Goal: Task Accomplishment & Management: Complete application form

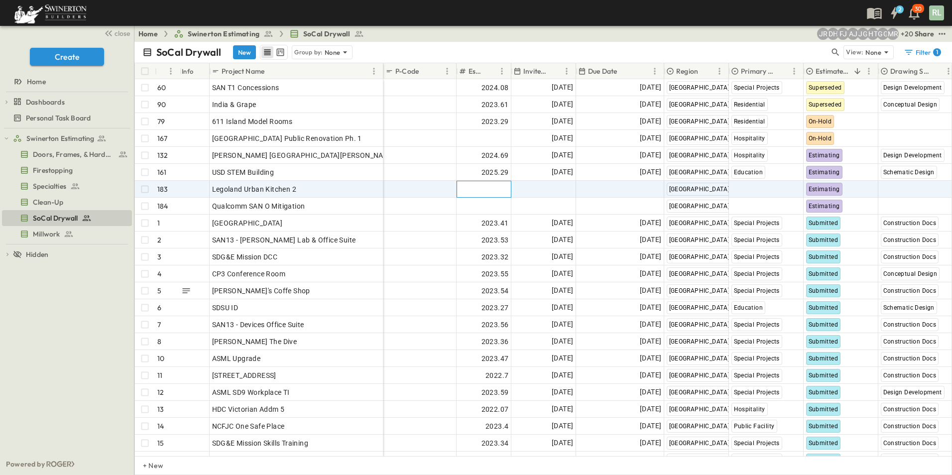
click at [490, 190] on span "Add Number" at bounding box center [488, 189] width 41 height 10
click at [478, 184] on input "number" at bounding box center [483, 189] width 53 height 12
type input "*******"
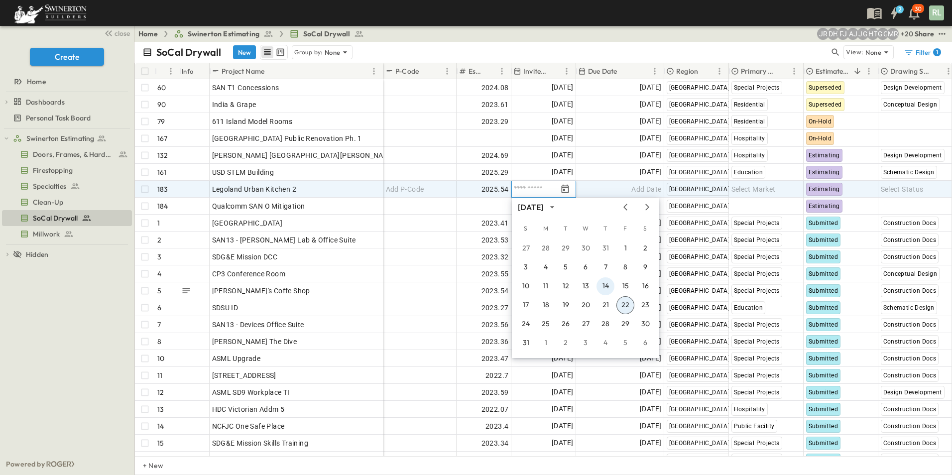
click at [606, 285] on button "14" at bounding box center [606, 286] width 18 height 18
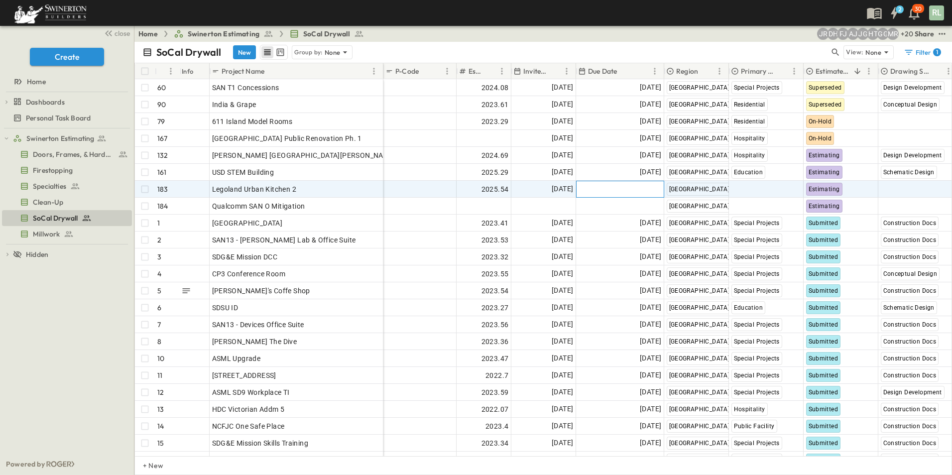
click at [620, 185] on div "Add Date" at bounding box center [620, 189] width 87 height 16
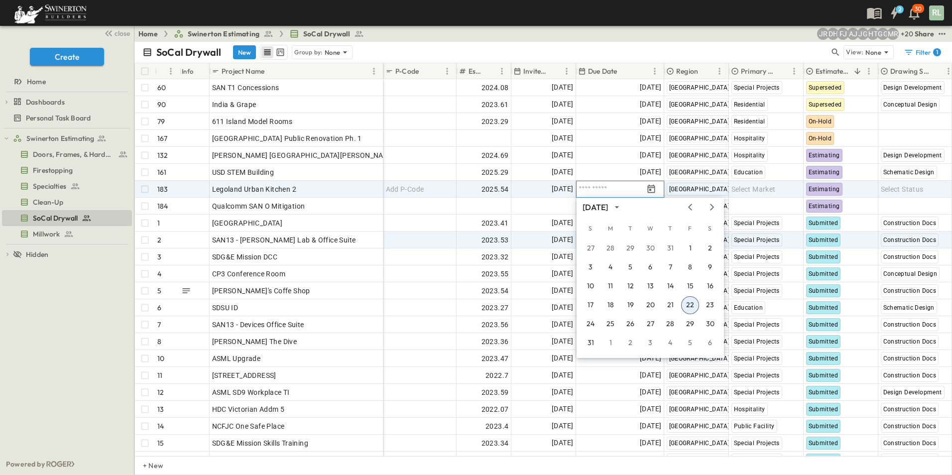
click at [691, 308] on button "22" at bounding box center [690, 305] width 18 height 18
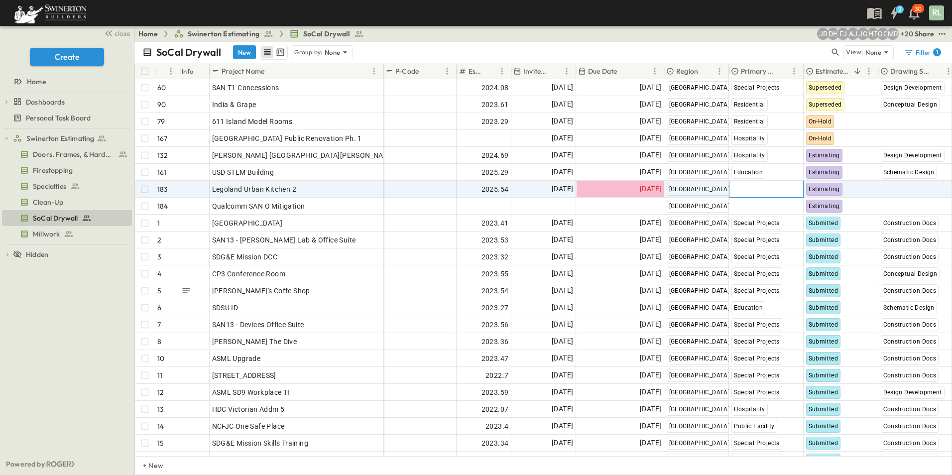
click at [737, 188] on span "Select Market" at bounding box center [753, 189] width 44 height 10
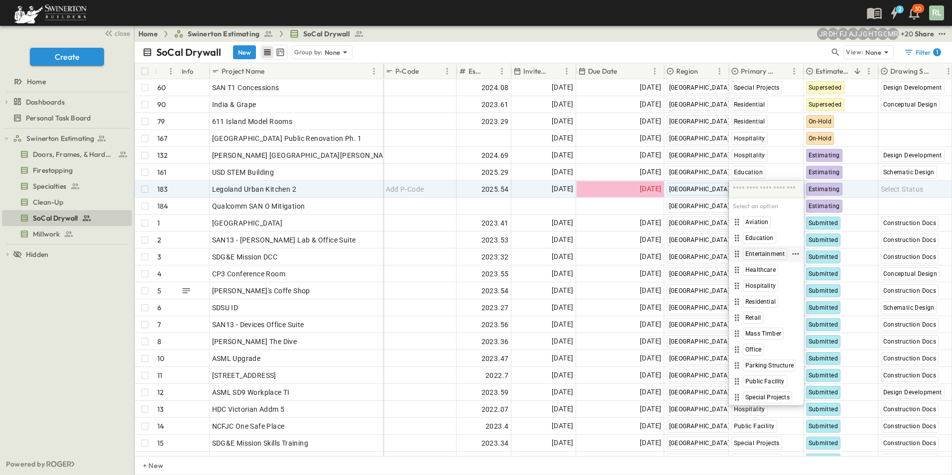
click at [772, 253] on span "Entertainment" at bounding box center [764, 254] width 39 height 8
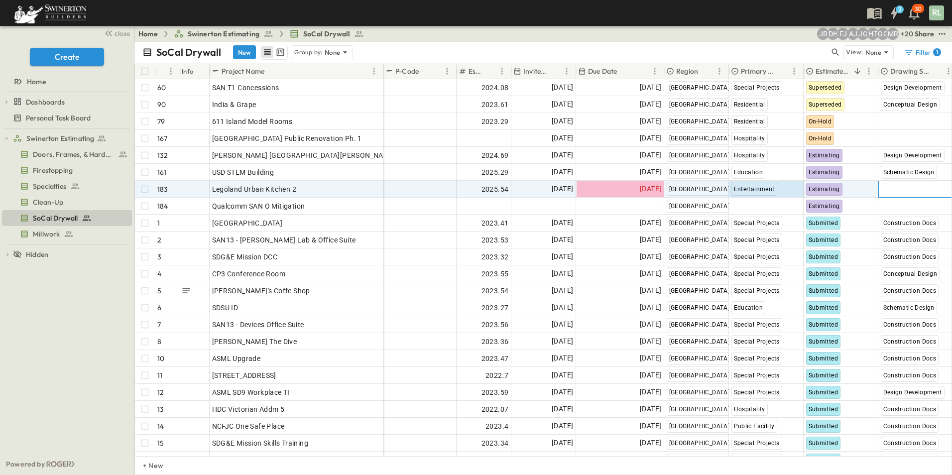
click at [883, 189] on span "Select Status" at bounding box center [902, 189] width 43 height 10
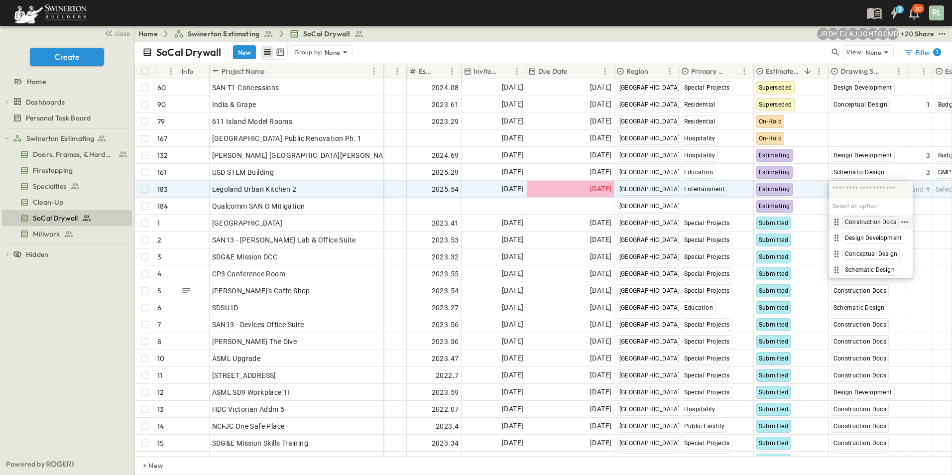
click at [870, 224] on span "Construction Docs" at bounding box center [870, 222] width 51 height 8
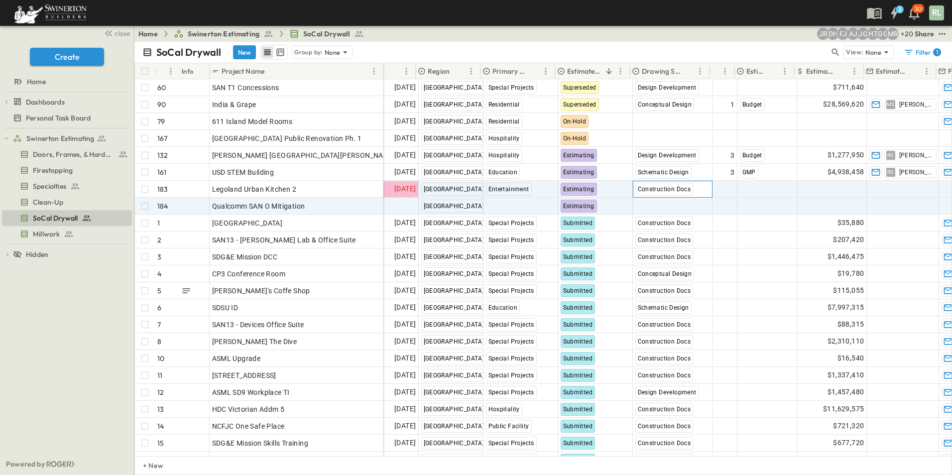
scroll to position [0, 249]
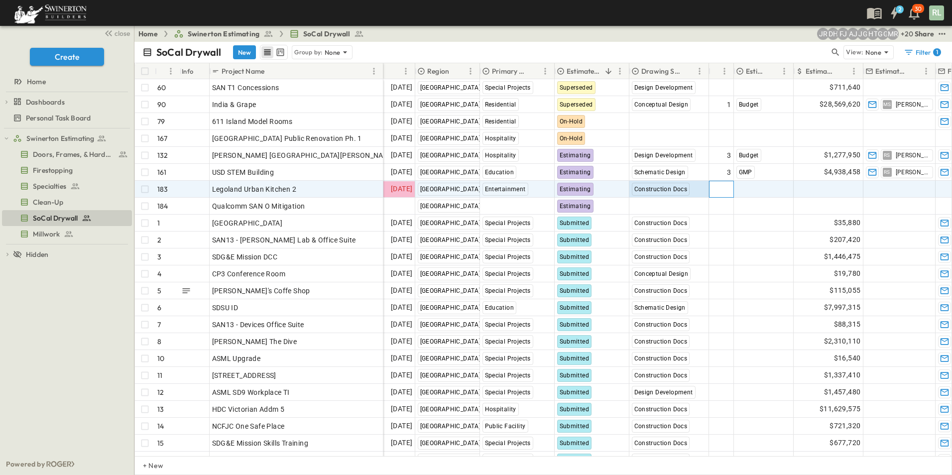
click at [718, 192] on span "Add Round #" at bounding box center [710, 189] width 42 height 10
type input "*"
click at [766, 193] on span "Select Bid Type" at bounding box center [760, 189] width 49 height 10
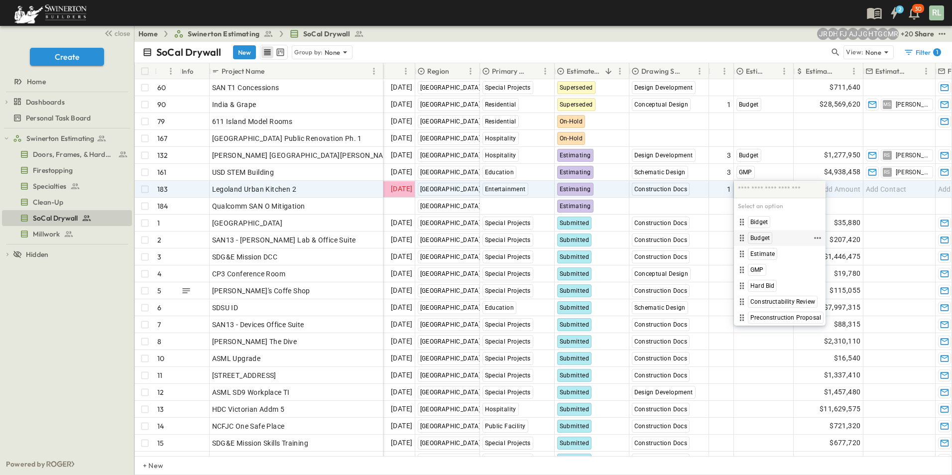
click at [761, 239] on span "Budget" at bounding box center [759, 238] width 19 height 8
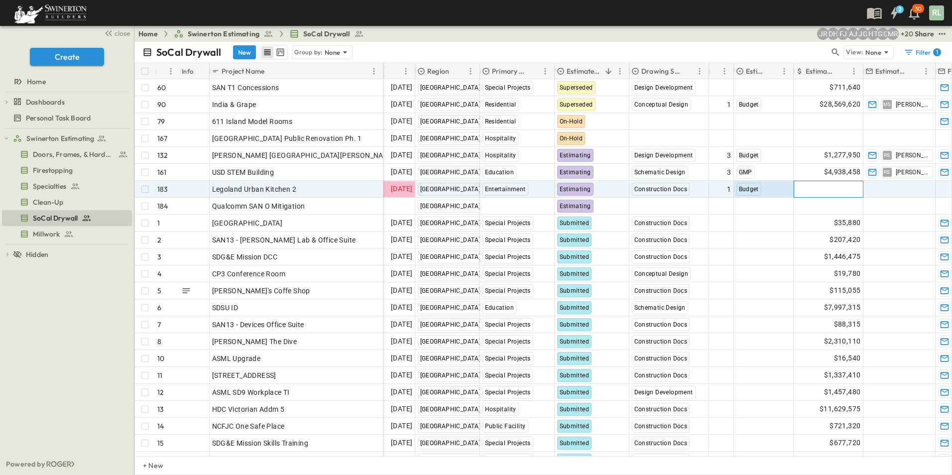
click at [837, 190] on span "Add Amount" at bounding box center [840, 189] width 41 height 10
type input "*****"
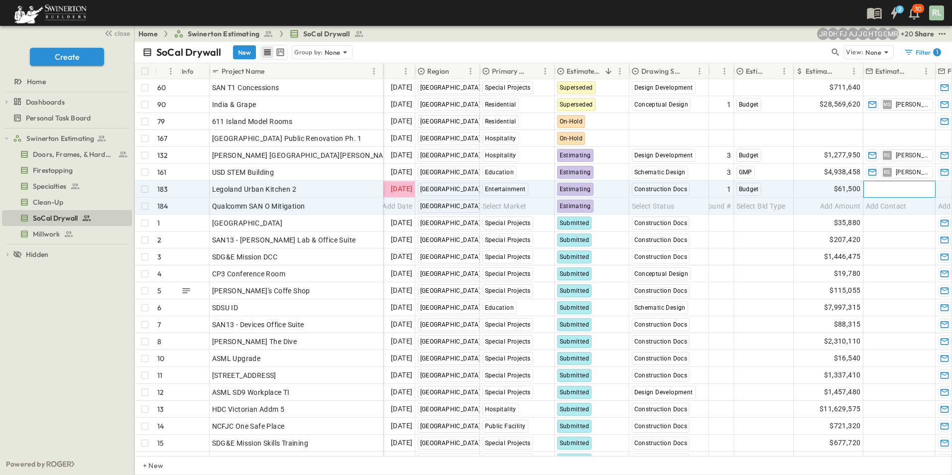
click at [892, 183] on div "Add Contact" at bounding box center [899, 189] width 71 height 16
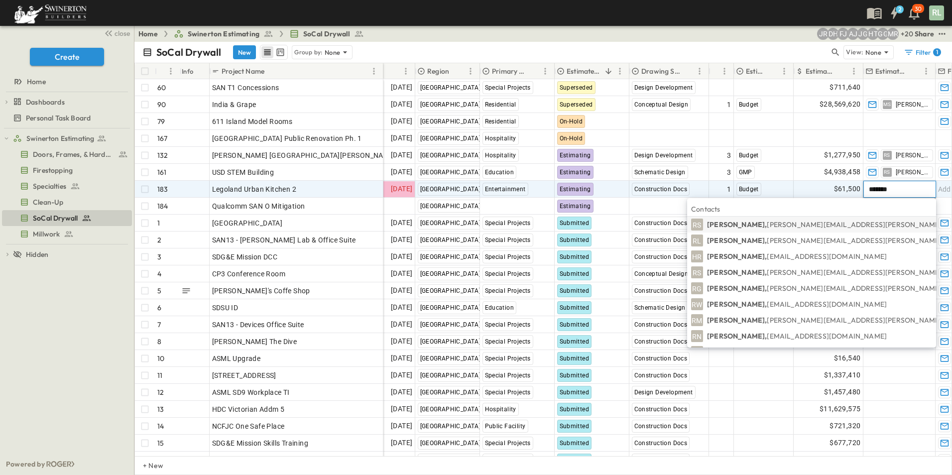
type input "******"
drag, startPoint x: 861, startPoint y: 224, endPoint x: 851, endPoint y: 222, distance: 10.2
click at [860, 224] on span "[PERSON_NAME][EMAIL_ADDRESS][PERSON_NAME][PERSON_NAME][DOMAIN_NAME]" at bounding box center [911, 224] width 289 height 9
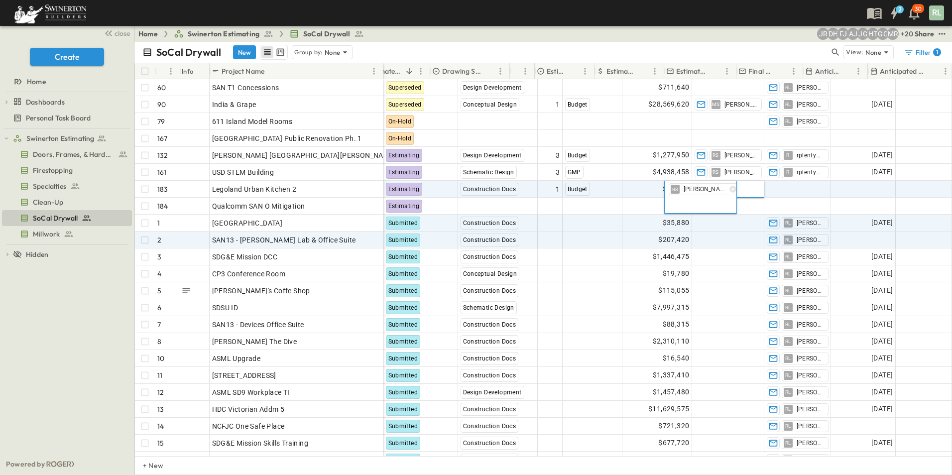
scroll to position [0, 448]
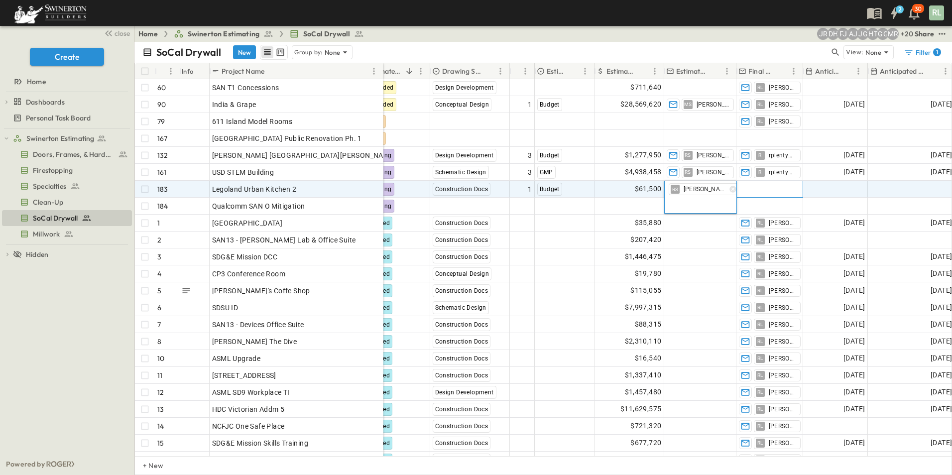
click at [762, 197] on div "Add Contact" at bounding box center [770, 189] width 66 height 16
type input "***"
click at [809, 228] on span "[EMAIL_ADDRESS][DOMAIN_NAME]" at bounding box center [816, 224] width 120 height 9
drag, startPoint x: 836, startPoint y: 190, endPoint x: 846, endPoint y: 189, distance: 11.0
click at [836, 190] on span "Add Date" at bounding box center [850, 189] width 30 height 10
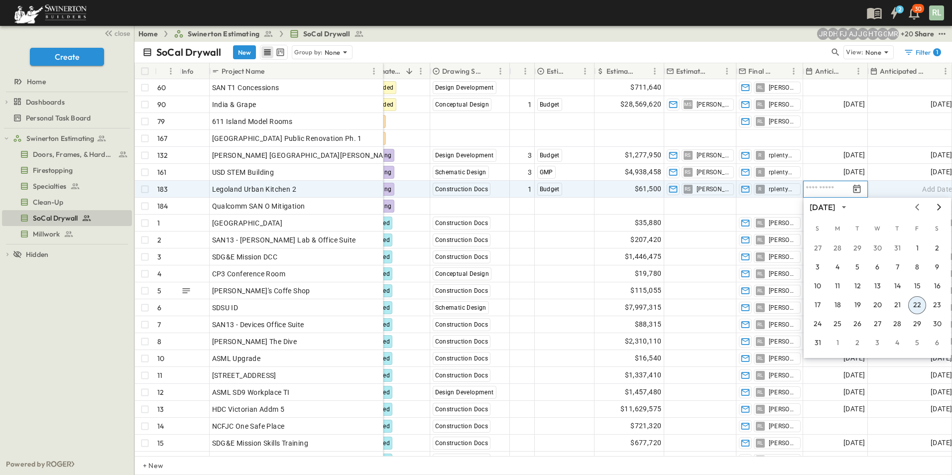
click at [940, 208] on icon "Next month" at bounding box center [939, 207] width 4 height 6
click at [879, 249] on button "1" at bounding box center [877, 249] width 18 height 18
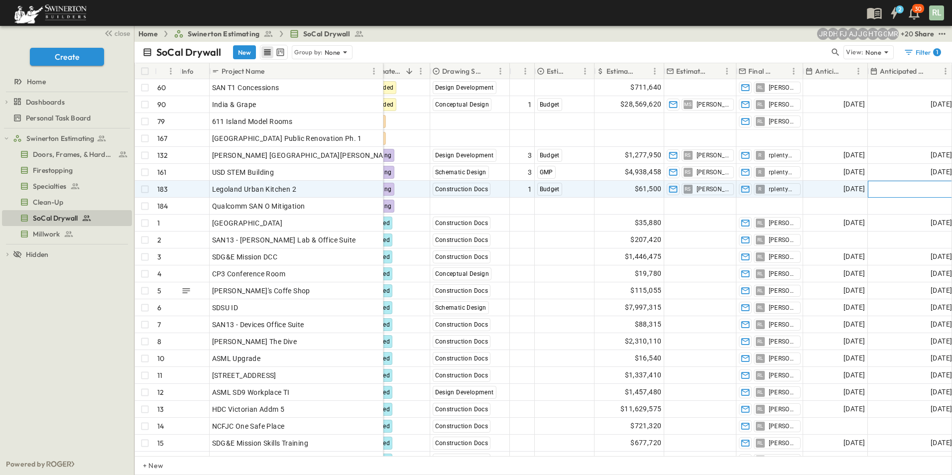
click at [915, 192] on div "Add Date" at bounding box center [911, 189] width 86 height 16
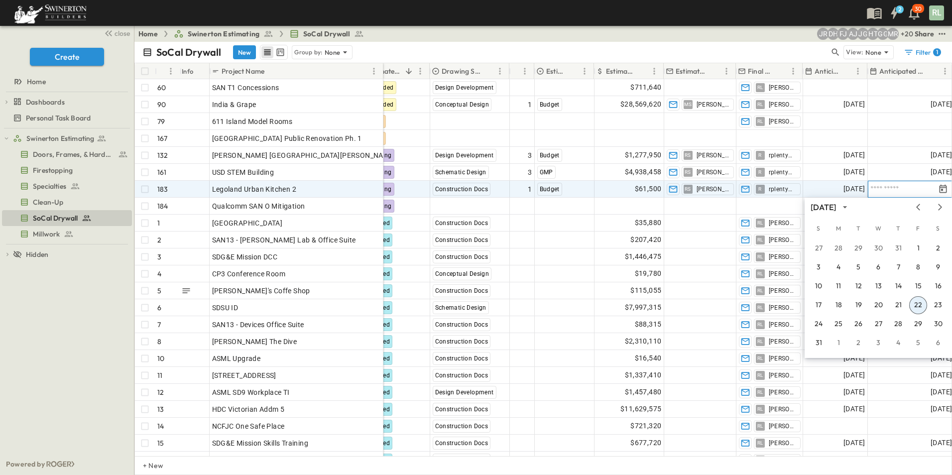
scroll to position [0, 449]
click at [941, 210] on icon "Next month" at bounding box center [940, 207] width 12 height 8
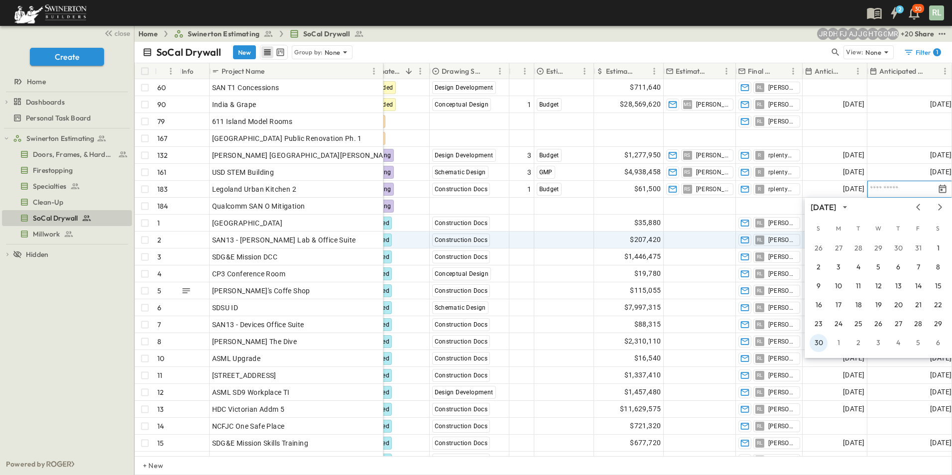
click at [819, 348] on button "30" at bounding box center [819, 343] width 18 height 18
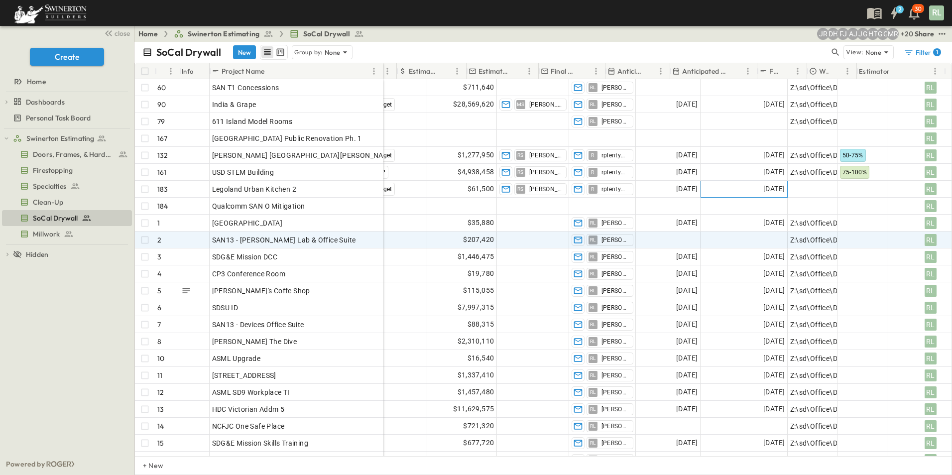
scroll to position [0, 646]
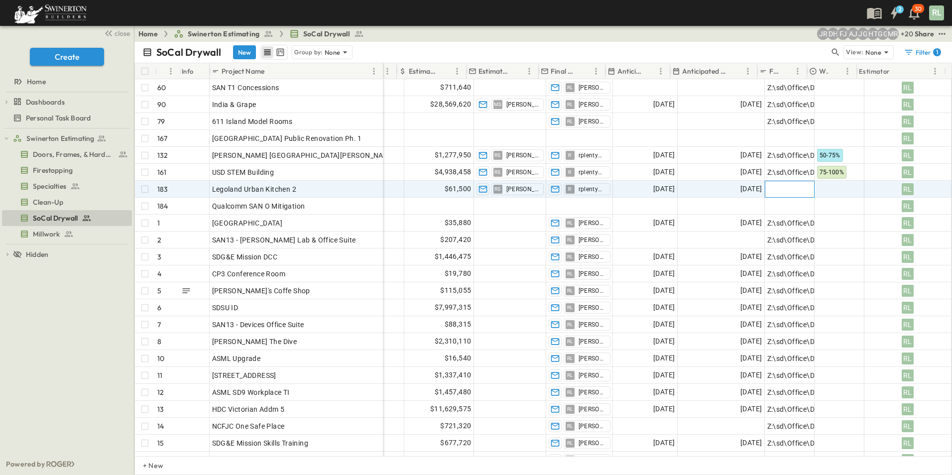
drag, startPoint x: 781, startPoint y: 191, endPoint x: 773, endPoint y: 192, distance: 8.0
click at [781, 191] on span "Add Link" at bounding box center [781, 189] width 28 height 10
paste input "**********"
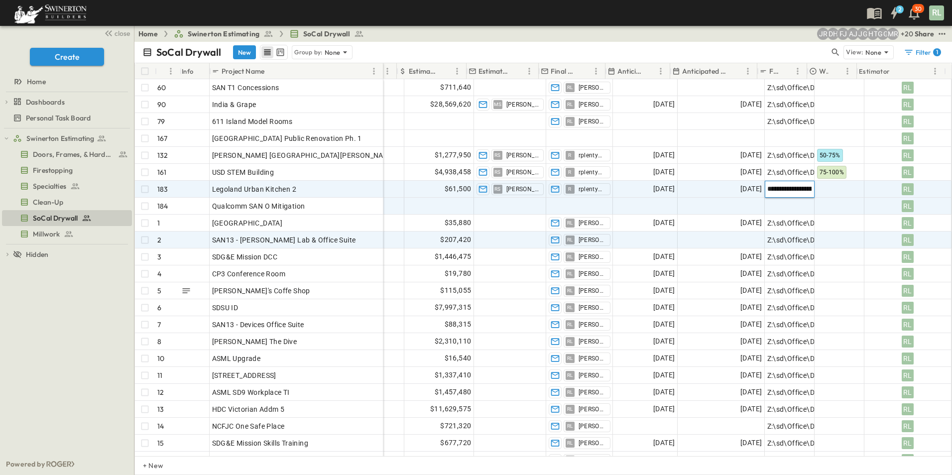
scroll to position [0, 225]
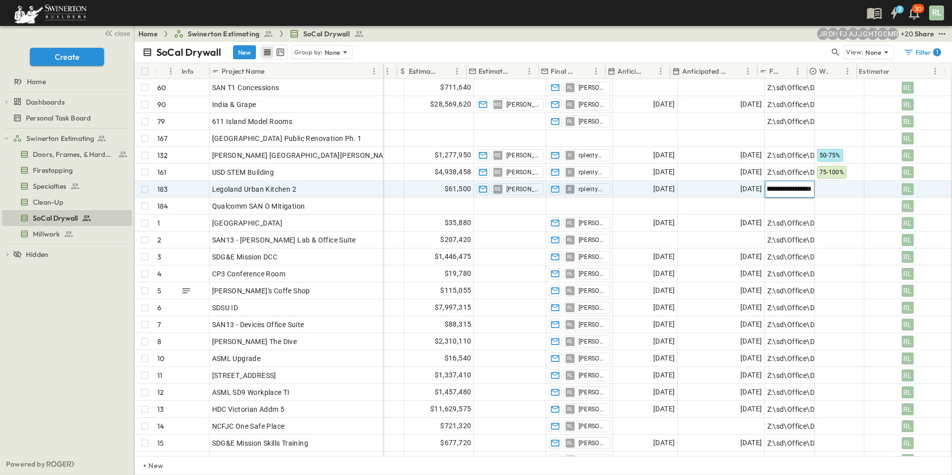
type input "**********"
click at [827, 185] on div at bounding box center [839, 189] width 49 height 16
click at [832, 222] on span "75-100%" at bounding box center [836, 222] width 24 height 8
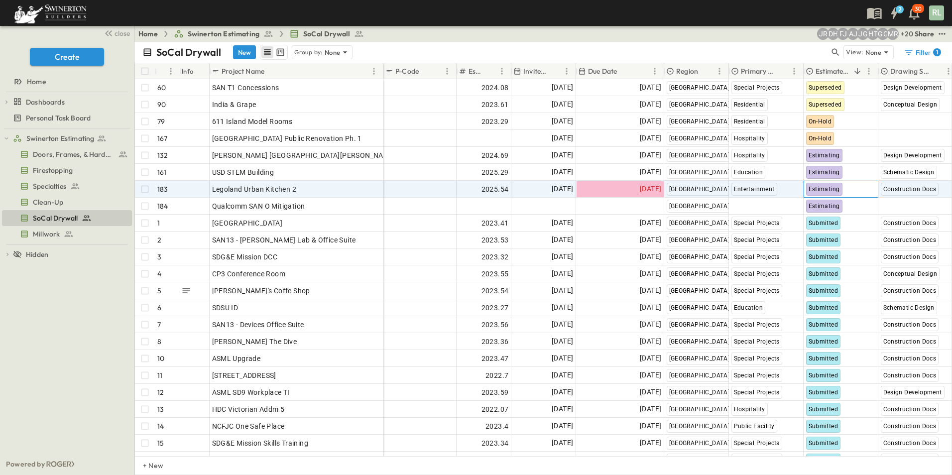
click at [829, 188] on span "Estimating" at bounding box center [824, 189] width 31 height 7
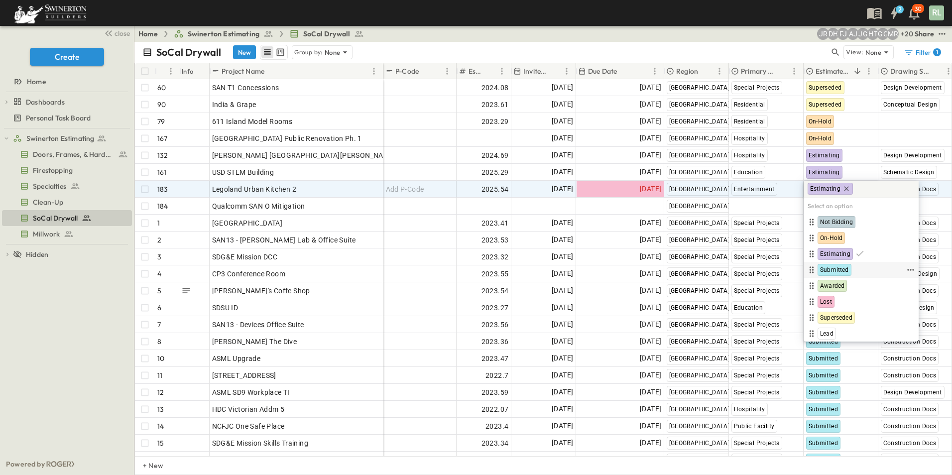
click at [838, 268] on span "Submitted" at bounding box center [834, 270] width 29 height 8
